Goal: Obtain resource: Obtain resource

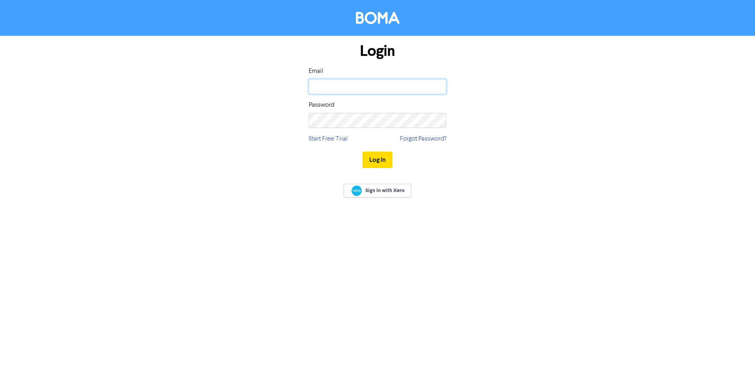
click at [376, 89] on input "email" at bounding box center [378, 86] width 138 height 15
type input "[PERSON_NAME][EMAIL_ADDRESS][DOMAIN_NAME]"
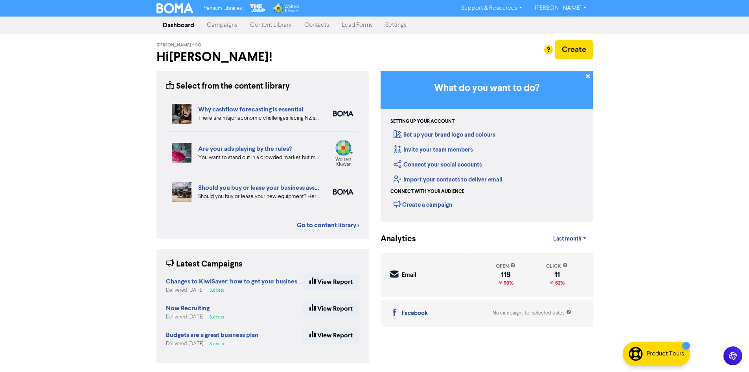
click at [270, 24] on link "Content Library" at bounding box center [271, 25] width 54 height 16
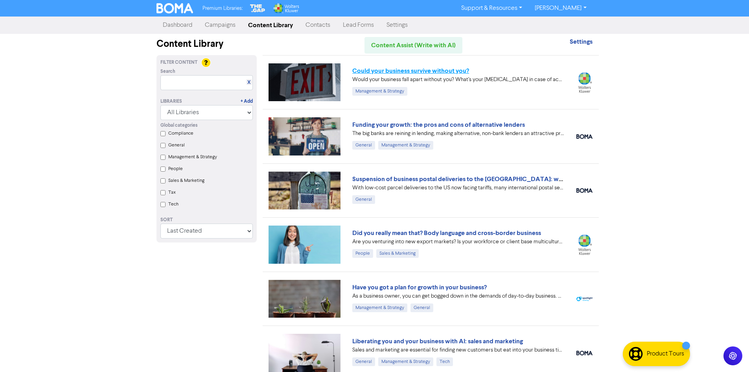
click at [402, 69] on link "Could your business survive without you?" at bounding box center [410, 71] width 117 height 8
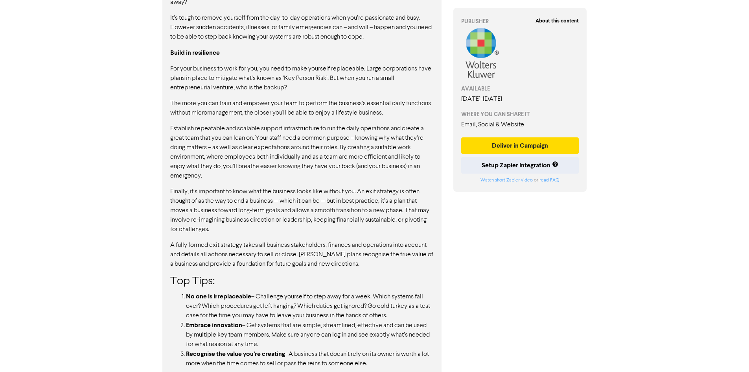
scroll to position [471, 0]
